Goal: Check status: Check status

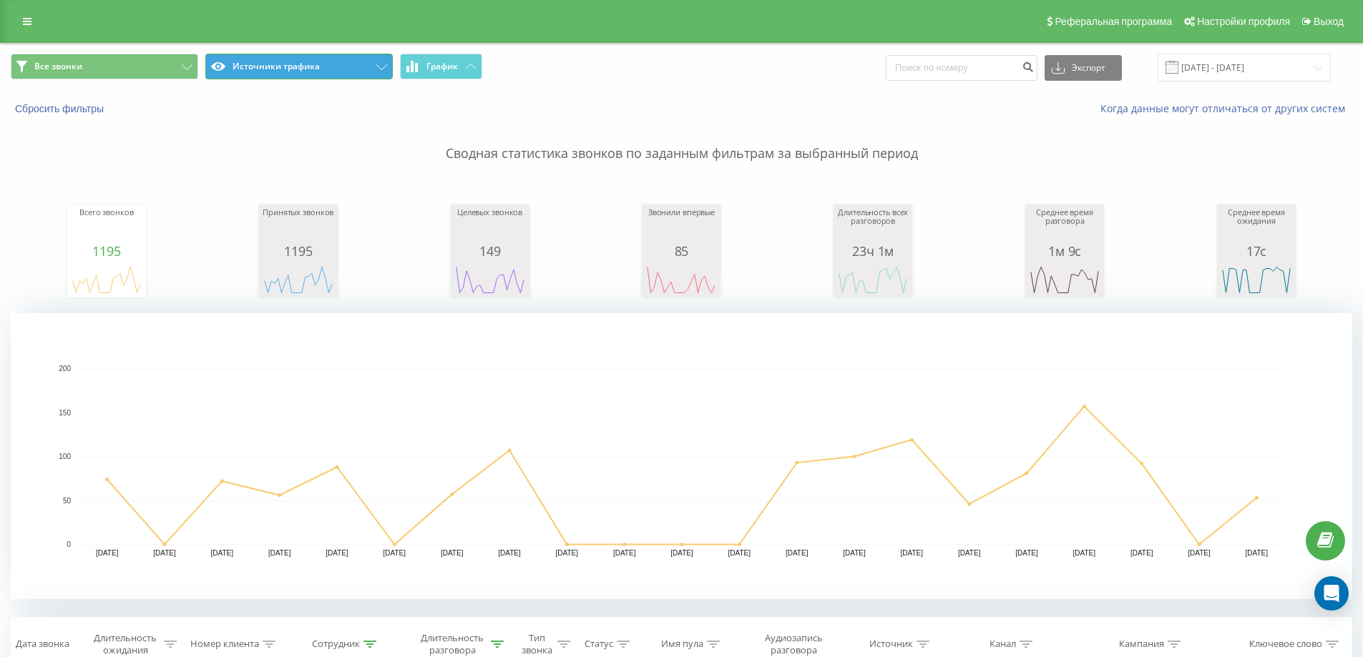
drag, startPoint x: 325, startPoint y: 73, endPoint x: 335, endPoint y: 86, distance: 16.3
click at [326, 75] on button "Источники трафика" at bounding box center [298, 67] width 187 height 26
click at [1223, 69] on input "01.08.2025 - 21.08.2025" at bounding box center [1243, 68] width 173 height 28
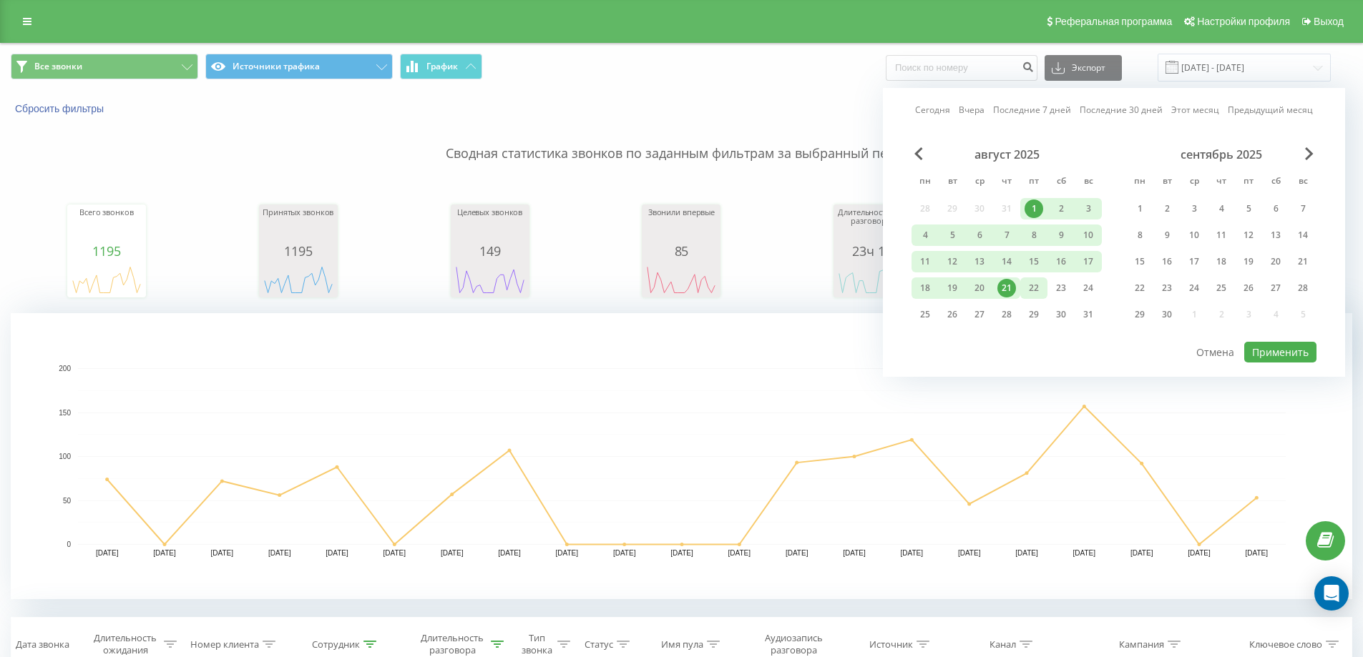
click at [1044, 289] on div "22" at bounding box center [1033, 288] width 27 height 21
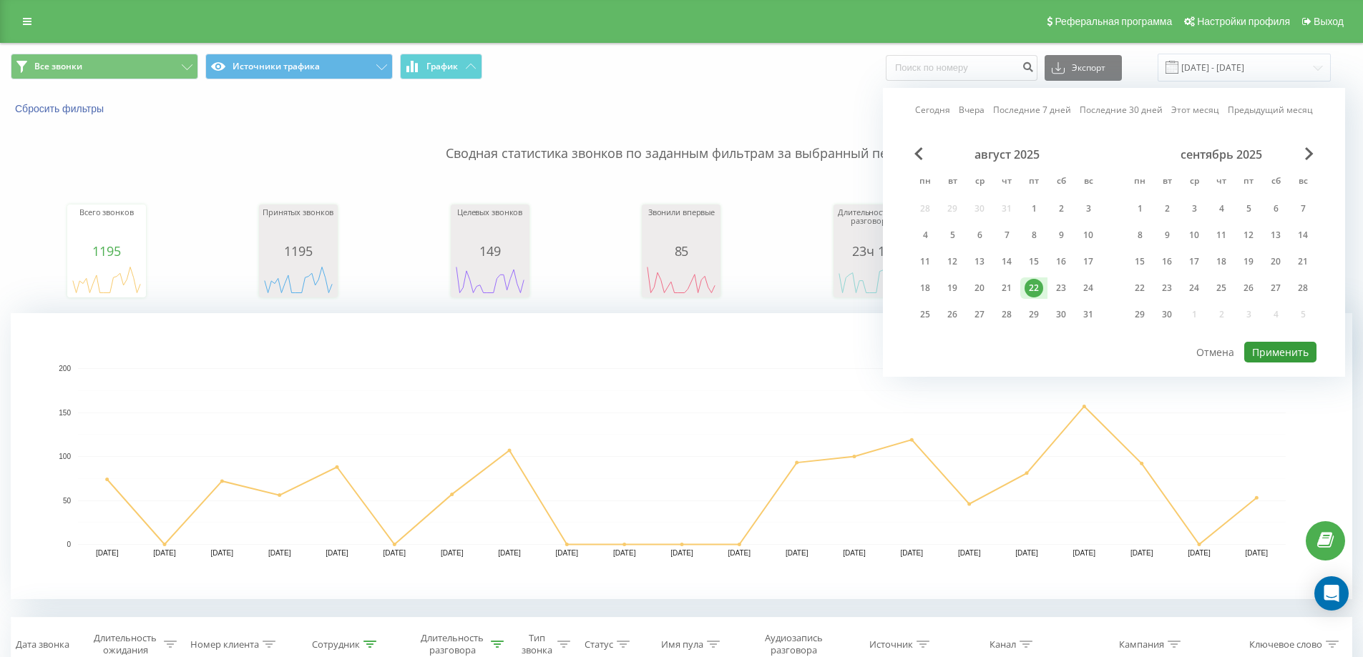
click at [1290, 352] on button "Применить" at bounding box center [1280, 352] width 72 height 21
type input "[DATE] - [DATE]"
